Goal: Check status: Check status

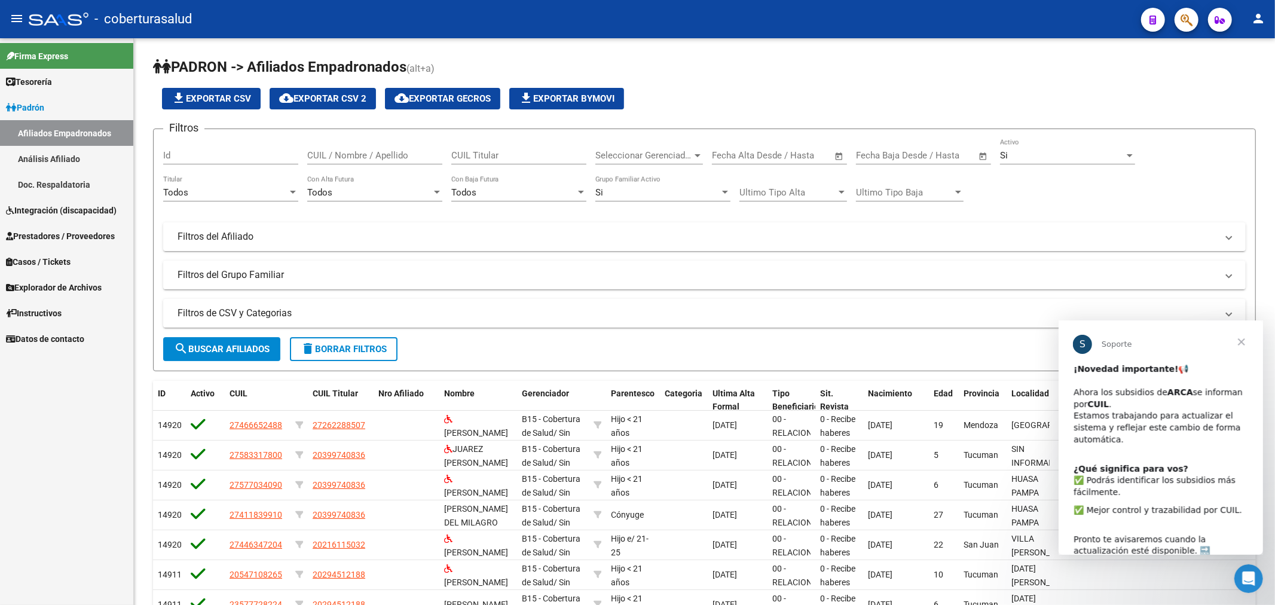
click at [62, 234] on span "Prestadores / Proveedores" at bounding box center [60, 236] width 109 height 13
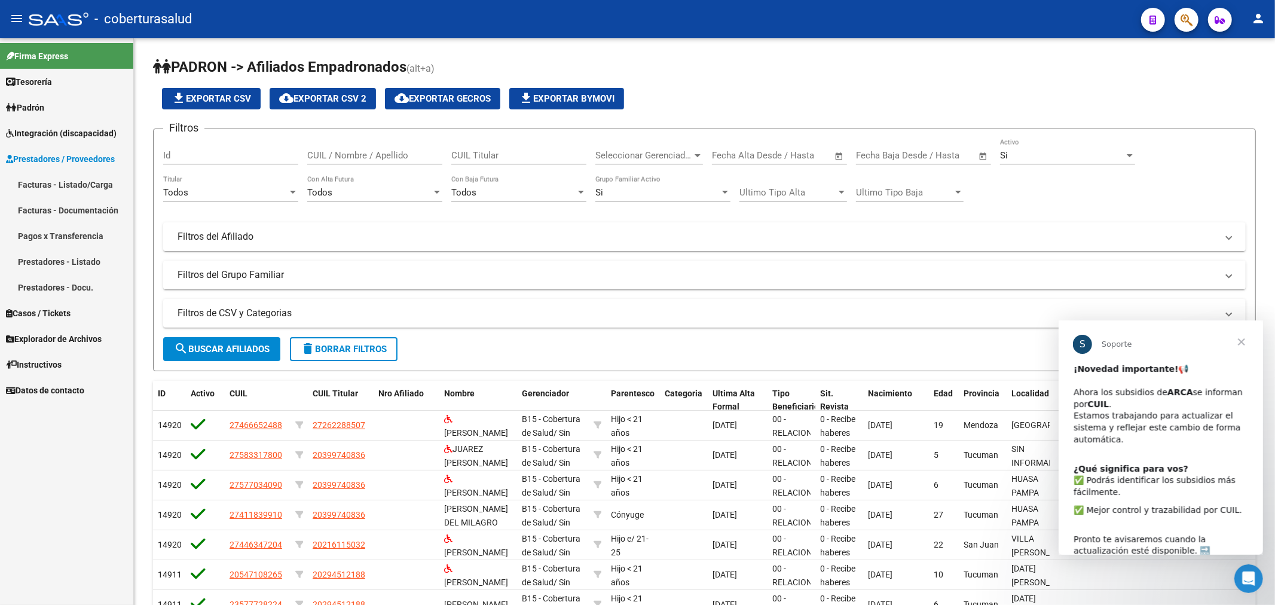
click at [81, 184] on link "Facturas - Listado/Carga" at bounding box center [66, 185] width 133 height 26
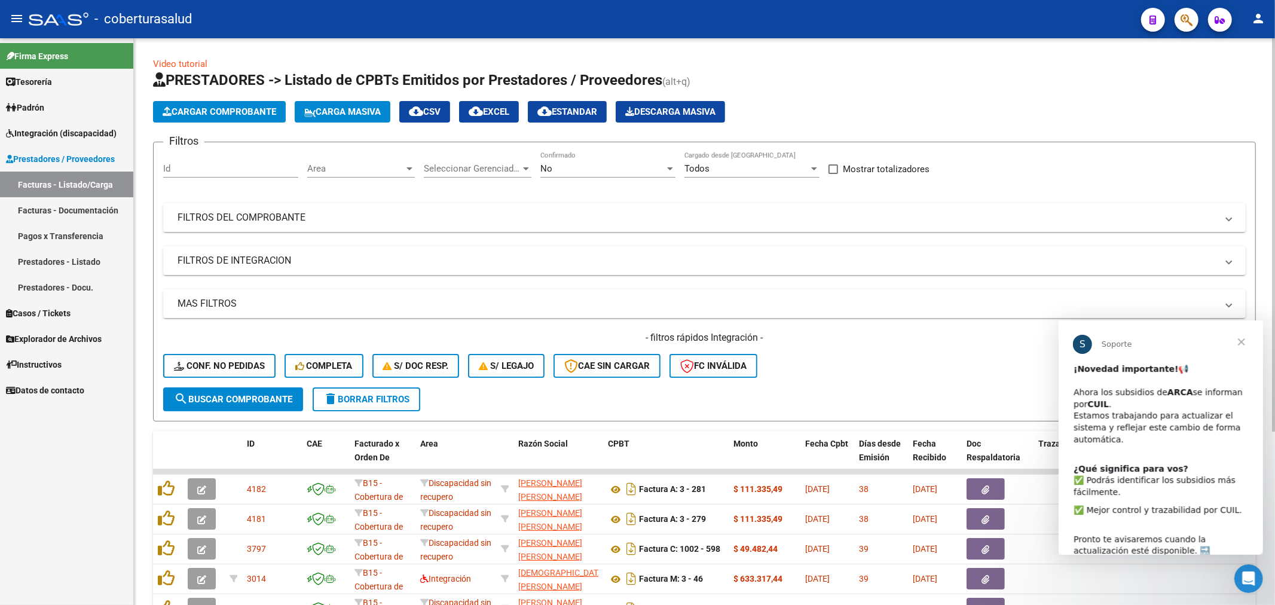
click at [217, 214] on mat-panel-title "FILTROS DEL COMPROBANTE" at bounding box center [698, 217] width 1040 height 13
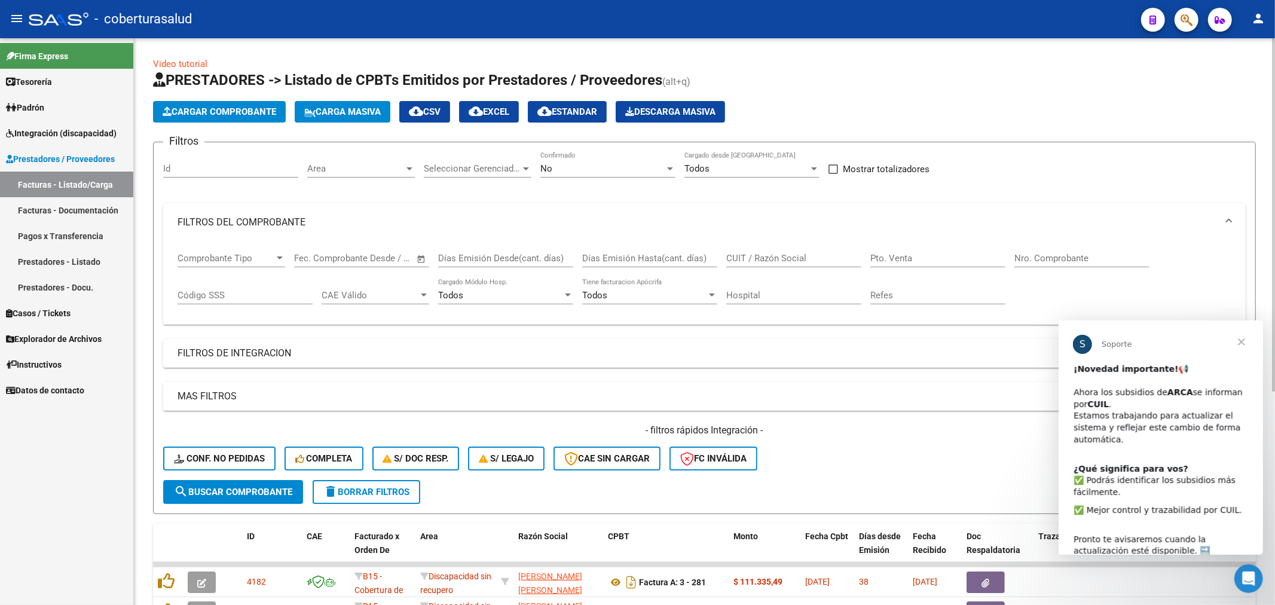
click at [768, 259] on input "CUIT / Razón Social" at bounding box center [793, 258] width 135 height 11
paste input "27164103515"
type input "27164103515"
click at [243, 487] on span "search Buscar Comprobante" at bounding box center [233, 492] width 118 height 11
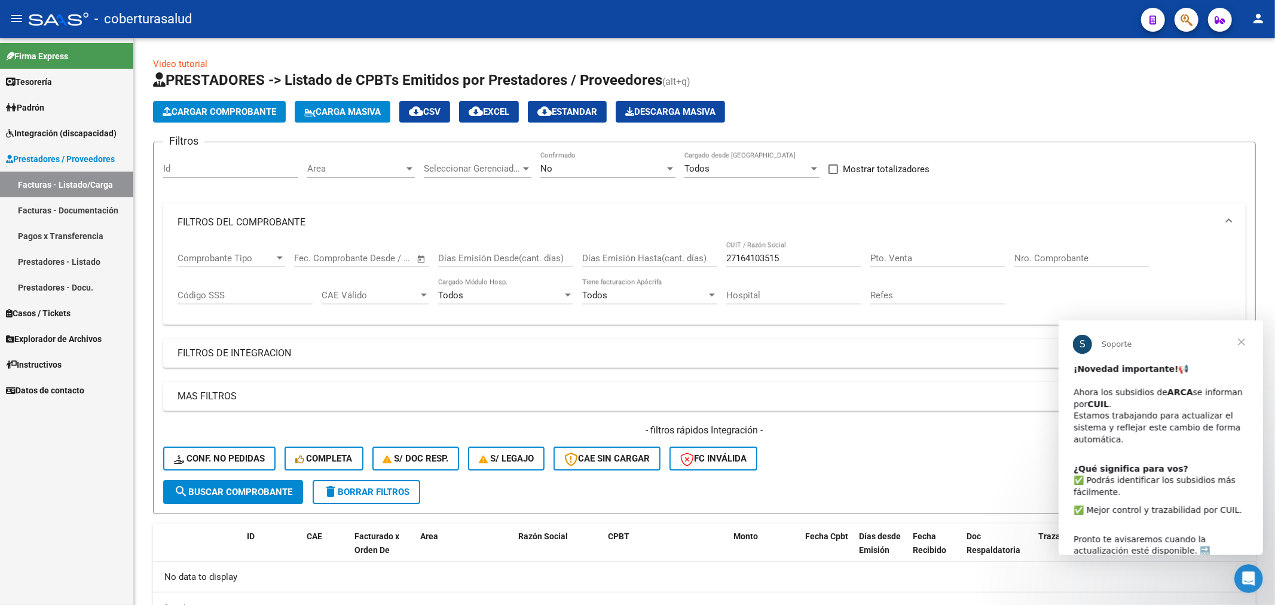
click at [1240, 340] on span "Cerrar" at bounding box center [1241, 341] width 43 height 43
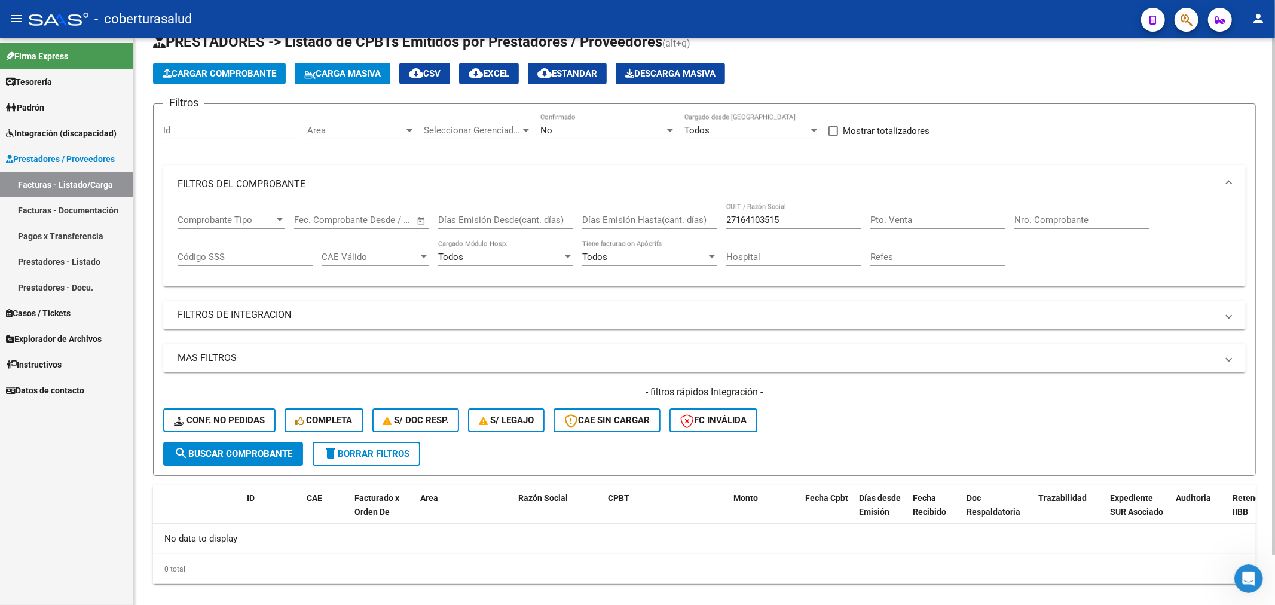
scroll to position [54, 0]
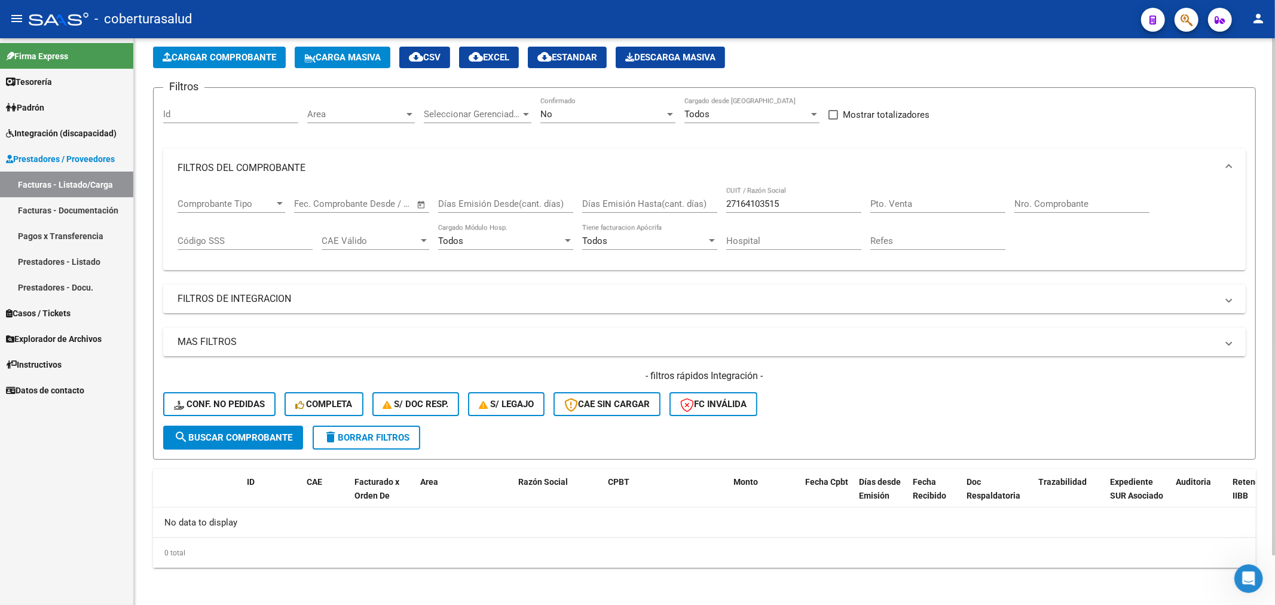
click at [272, 440] on span "search Buscar Comprobante" at bounding box center [233, 437] width 118 height 11
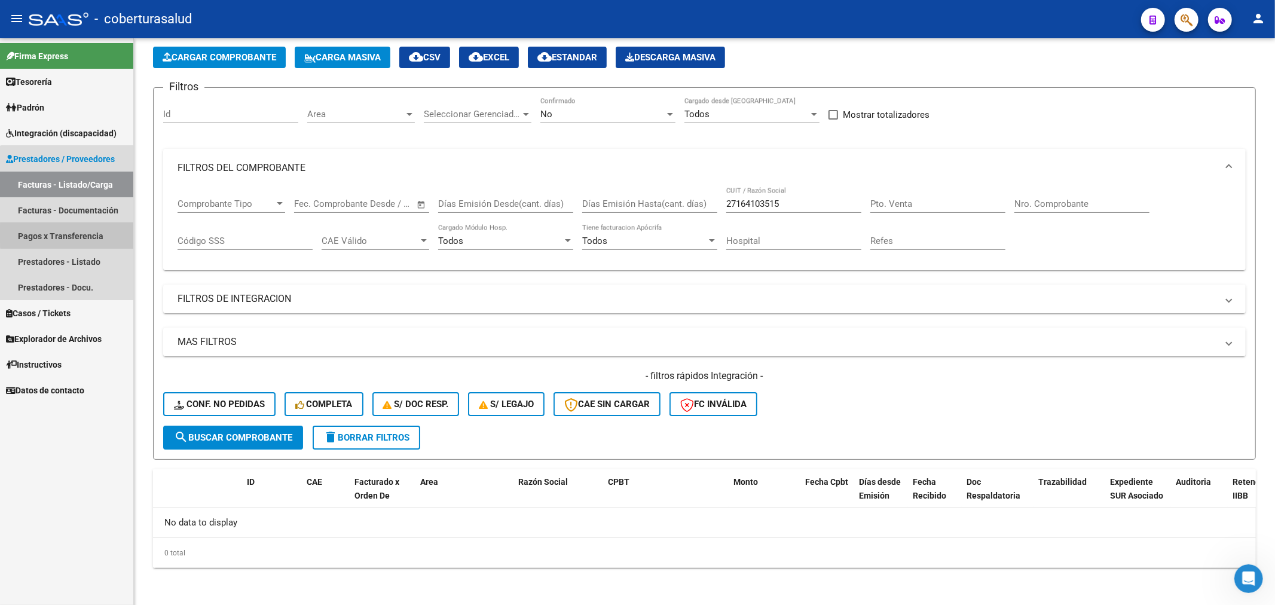
click at [78, 234] on link "Pagos x Transferencia" at bounding box center [66, 236] width 133 height 26
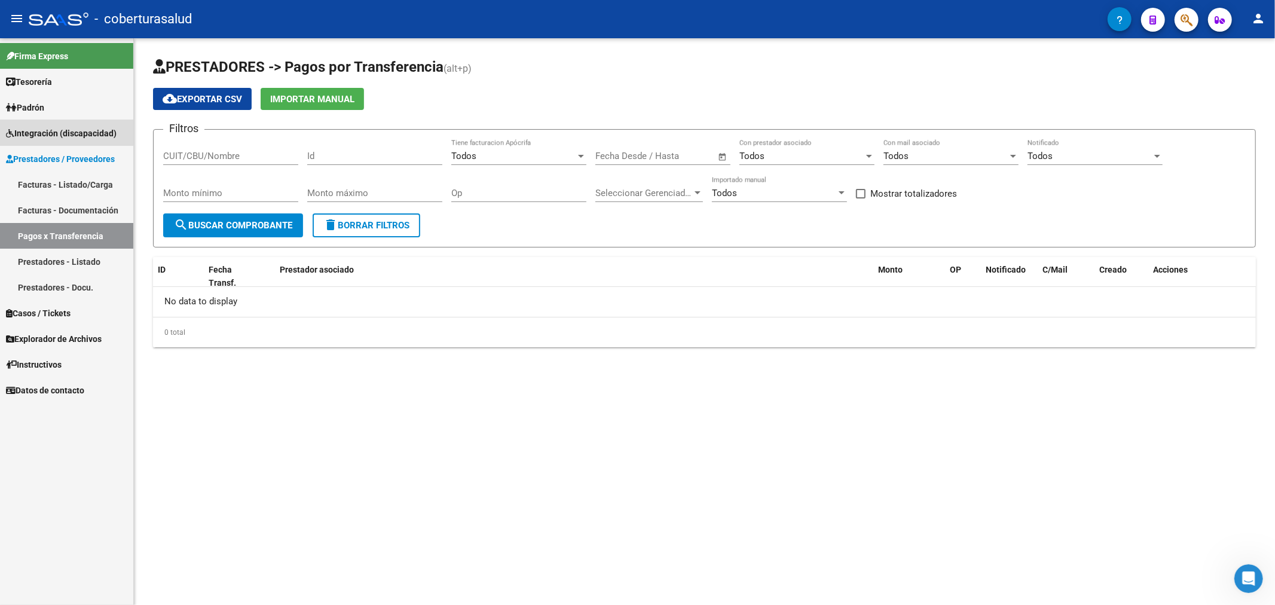
click at [63, 127] on span "Integración (discapacidad)" at bounding box center [61, 133] width 111 height 13
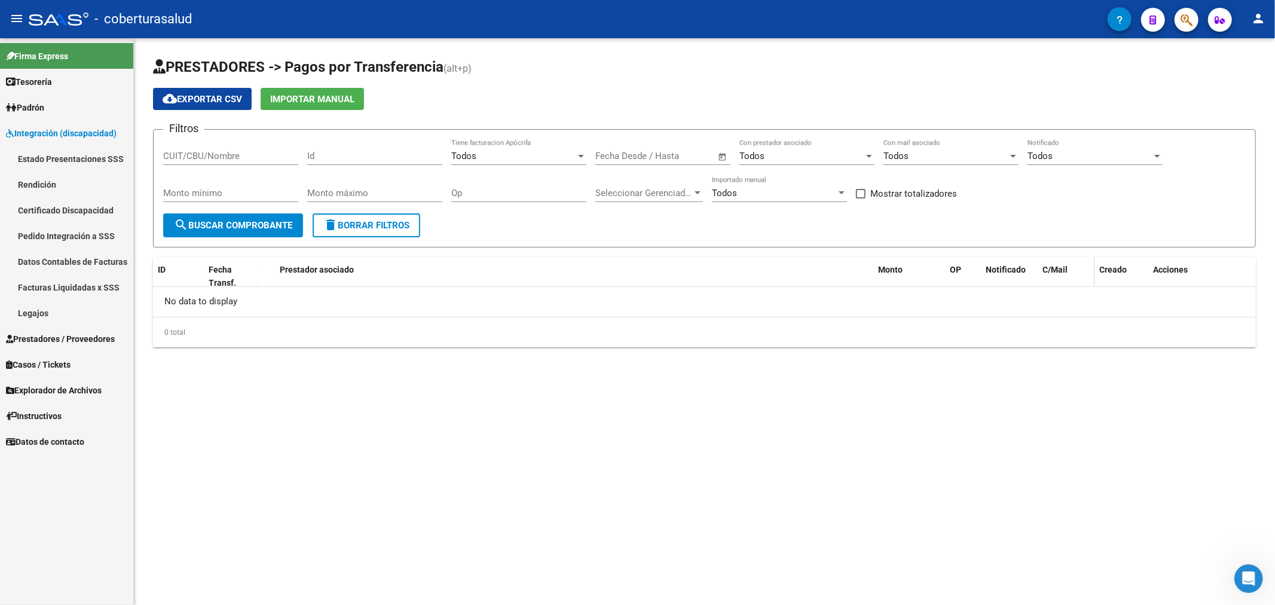
click at [80, 237] on link "Pedido Integración a SSS" at bounding box center [66, 236] width 133 height 26
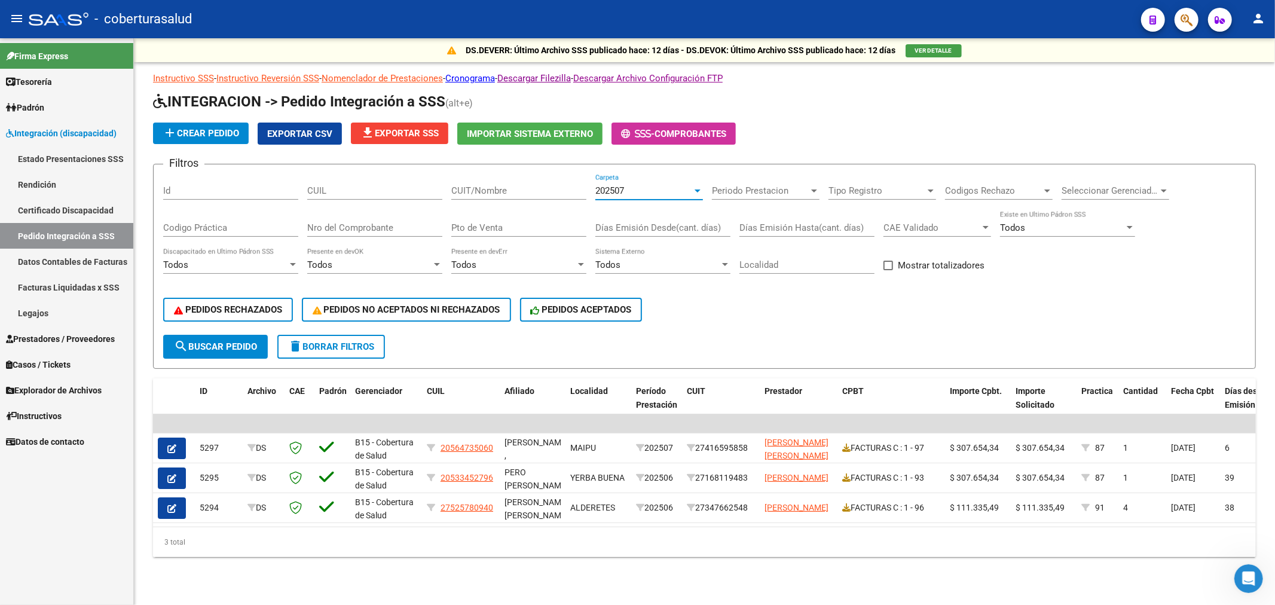
click at [668, 187] on div "202507" at bounding box center [643, 190] width 97 height 11
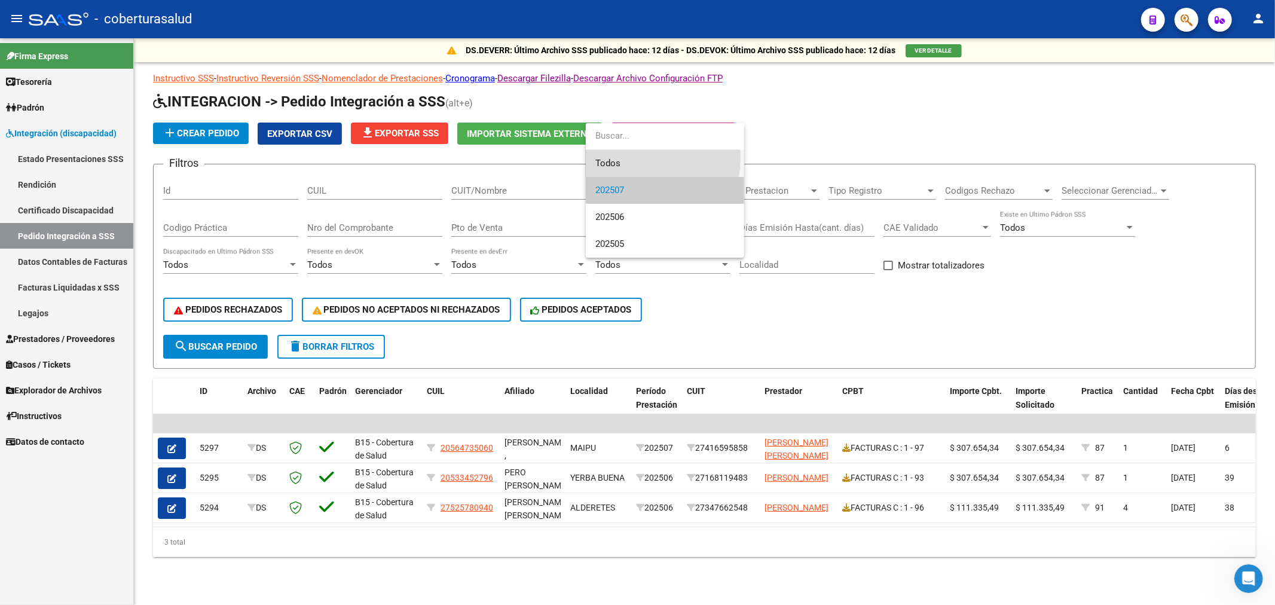
click at [630, 158] on span "Todos" at bounding box center [664, 163] width 139 height 27
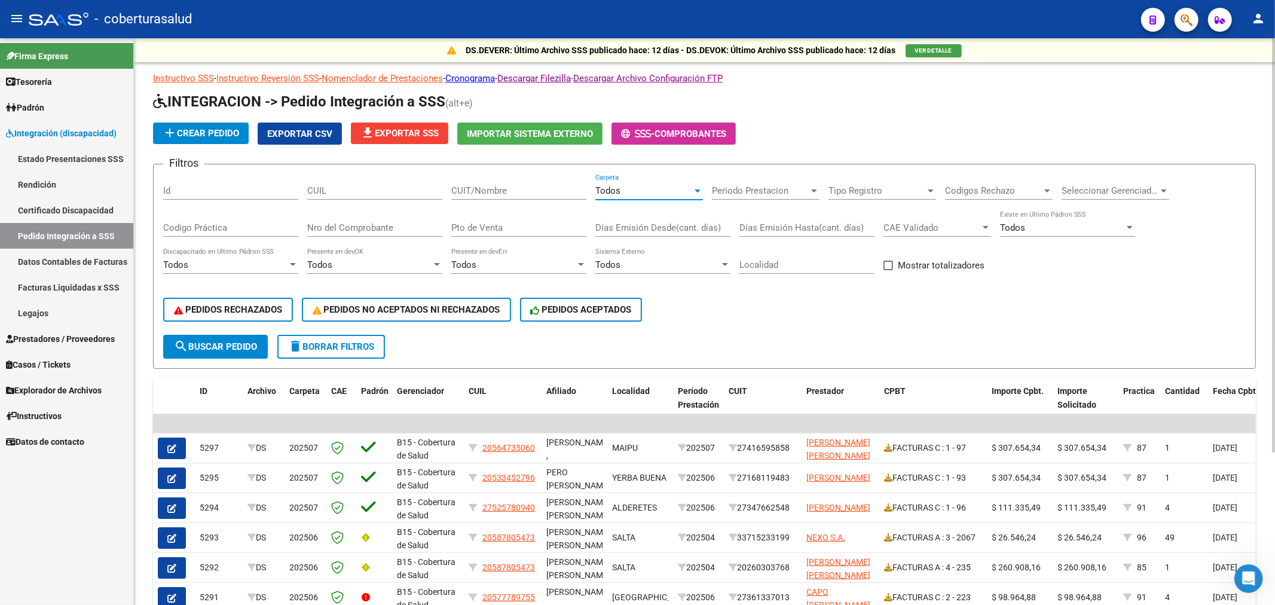
click at [479, 190] on input "CUIT/Nombre" at bounding box center [518, 190] width 135 height 11
paste input "[PERSON_NAME]"
type input "[PERSON_NAME]"
drag, startPoint x: 521, startPoint y: 195, endPoint x: 326, endPoint y: 212, distance: 196.3
click at [326, 212] on div "Filtros Id CUIL [PERSON_NAME] CUIT/Nombre Todos Carpeta Periodo Prestacion Peri…" at bounding box center [704, 254] width 1083 height 161
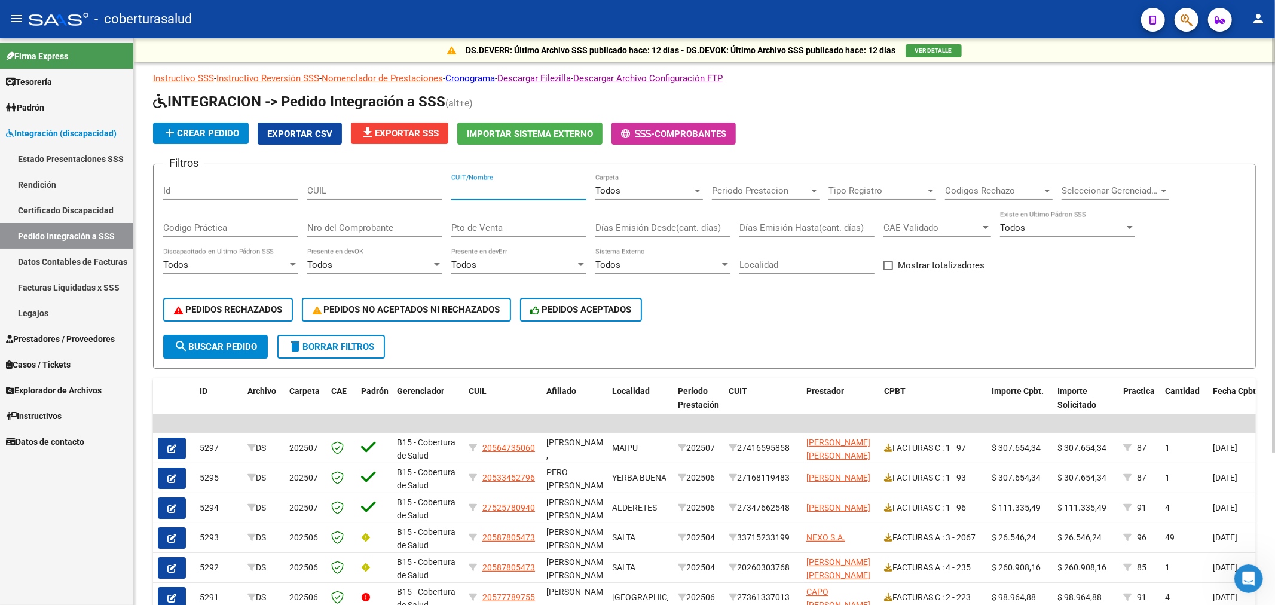
click at [525, 193] on input "CUIT/Nombre" at bounding box center [518, 190] width 135 height 11
paste input "27164103515"
type input "27164103515"
click at [240, 349] on span "search Buscar Pedido" at bounding box center [215, 346] width 83 height 11
